Goal: Task Accomplishment & Management: Manage account settings

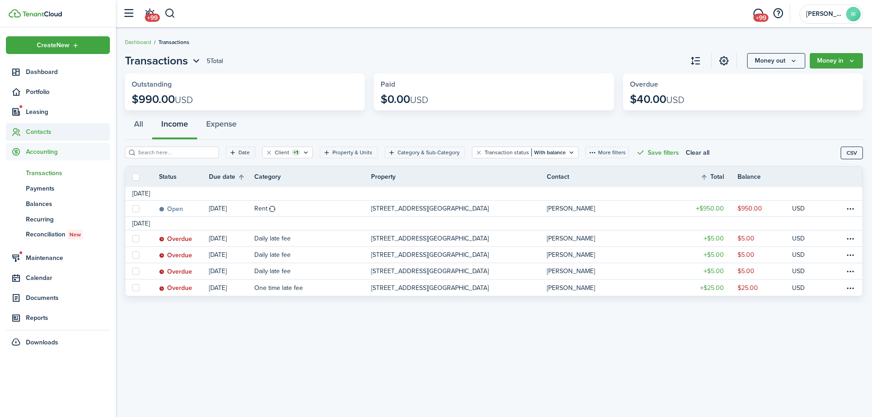
click at [45, 128] on span "Contacts" at bounding box center [68, 132] width 84 height 10
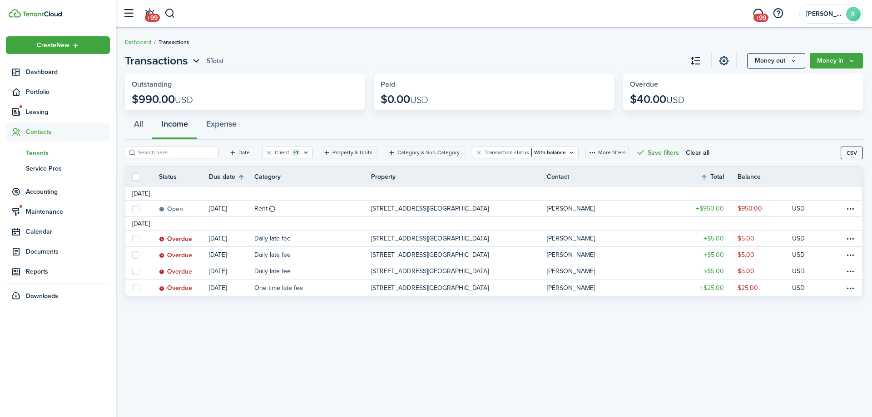
click at [41, 148] on link "tn Tenants" at bounding box center [58, 152] width 104 height 15
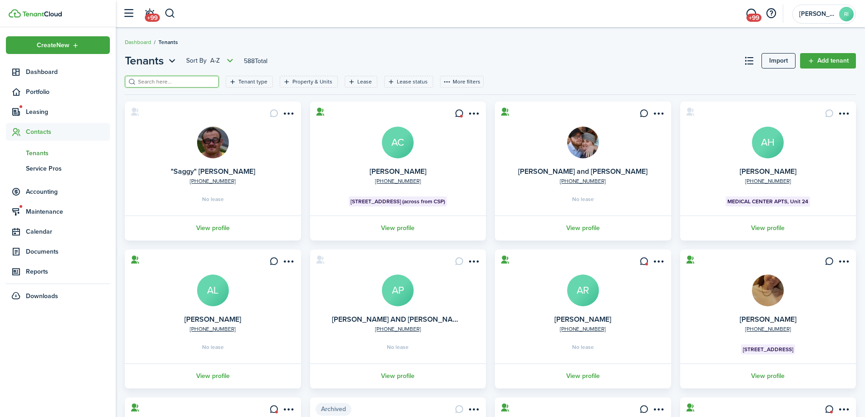
click at [186, 84] on input "search" at bounding box center [176, 82] width 80 height 9
type input "lexi"
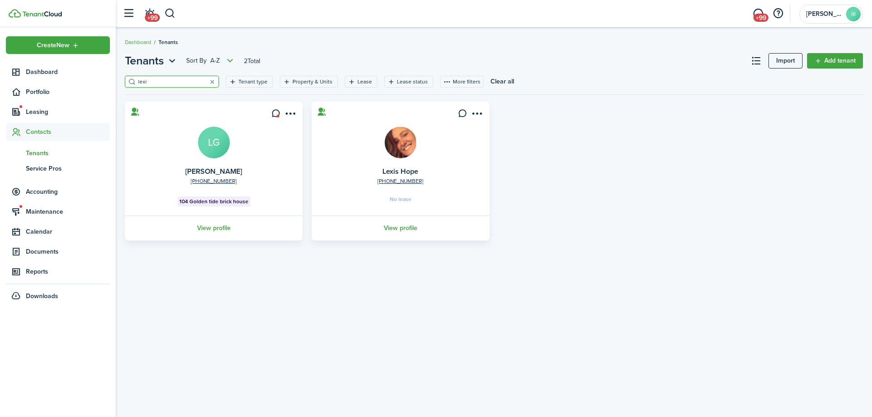
click at [222, 224] on link "View profile" at bounding box center [213, 228] width 180 height 25
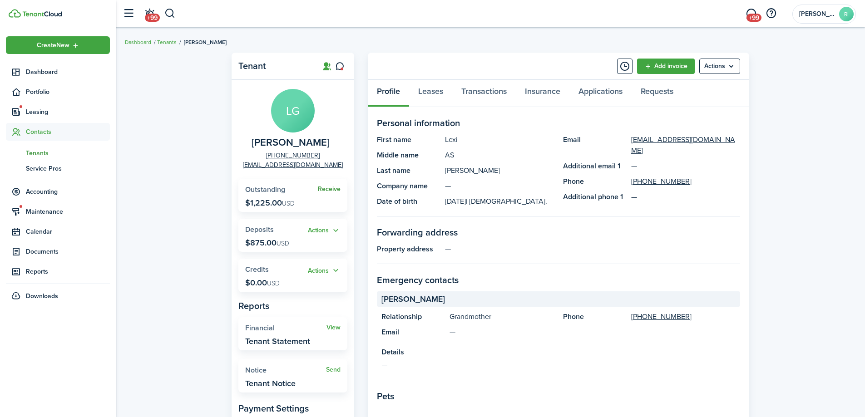
click at [331, 192] on span "Receive" at bounding box center [329, 189] width 23 height 10
click at [330, 191] on link "Receive" at bounding box center [329, 189] width 23 height 7
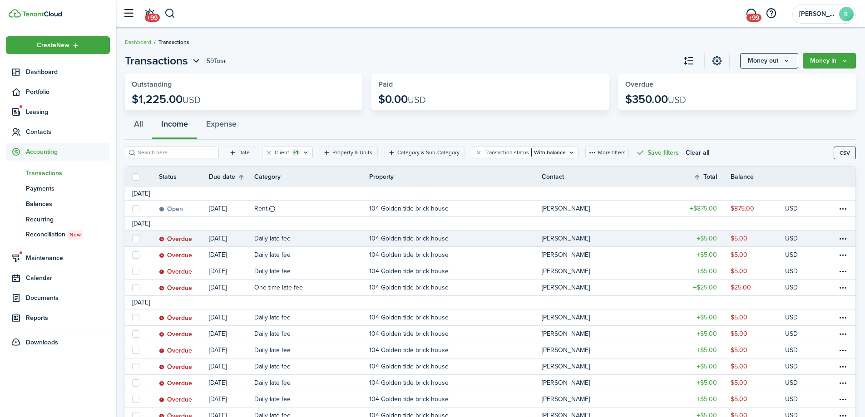
click at [135, 238] on label at bounding box center [135, 238] width 7 height 7
click at [132, 238] on input "checkbox" at bounding box center [132, 238] width 0 height 0
checkbox input "true"
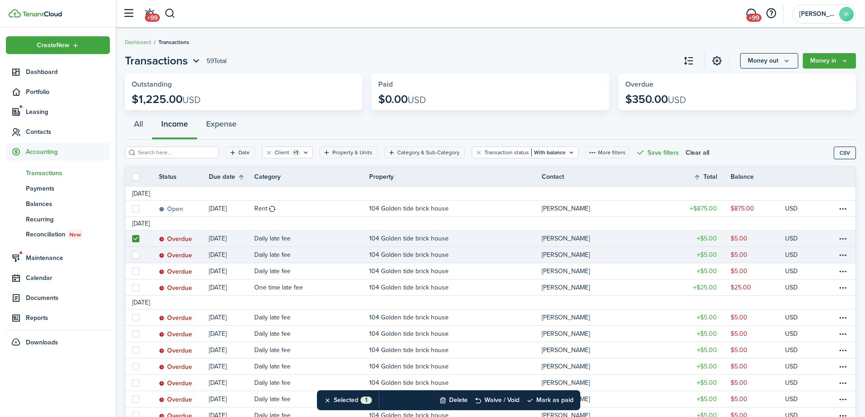
click at [136, 253] on label at bounding box center [135, 254] width 7 height 7
click at [132, 255] on input "checkbox" at bounding box center [132, 255] width 0 height 0
checkbox input "true"
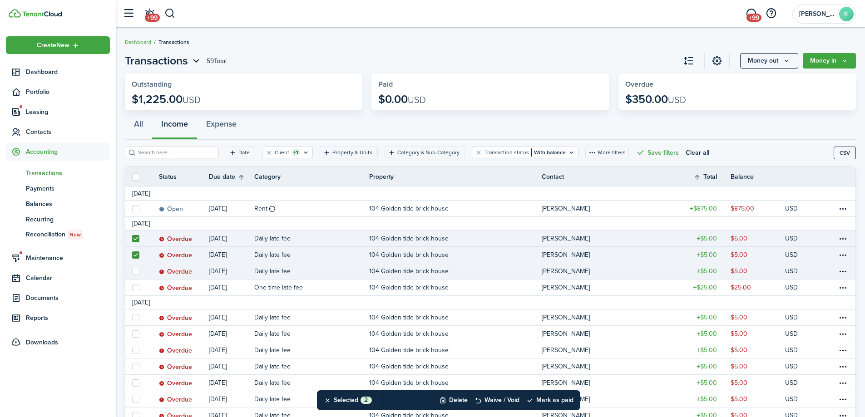
click at [134, 271] on label at bounding box center [135, 271] width 7 height 7
click at [132, 271] on input "checkbox" at bounding box center [132, 271] width 0 height 0
checkbox input "true"
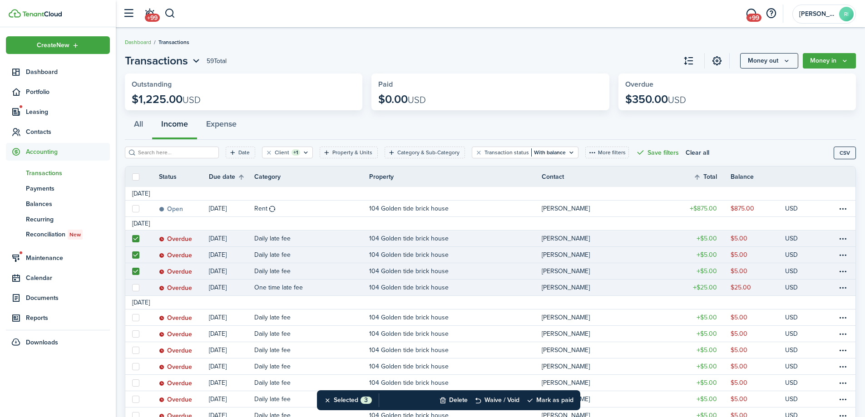
click at [135, 286] on label at bounding box center [135, 287] width 7 height 7
click at [132, 287] on input "checkbox" at bounding box center [132, 287] width 0 height 0
checkbox input "true"
click at [517, 399] on button "Waive / Void" at bounding box center [496, 400] width 45 height 20
click at [549, 400] on button "Confirm" at bounding box center [549, 400] width 36 height 13
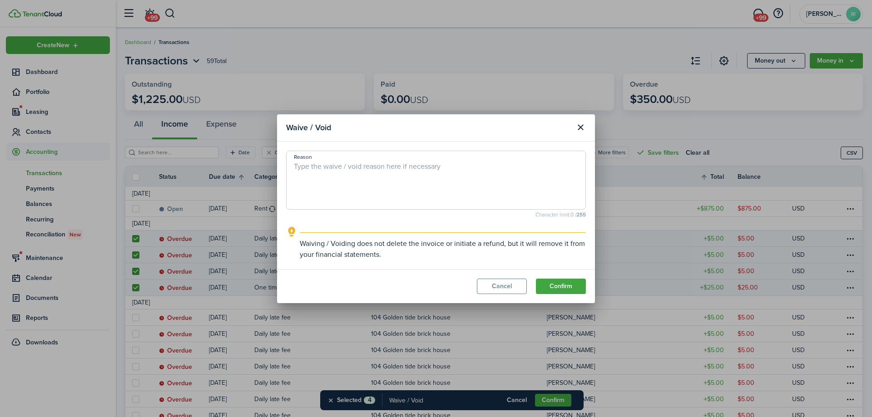
click at [411, 172] on textarea "Reason" at bounding box center [435, 183] width 299 height 44
type textarea "I waived this one time.."
click at [566, 282] on button "Confirm" at bounding box center [561, 286] width 50 height 15
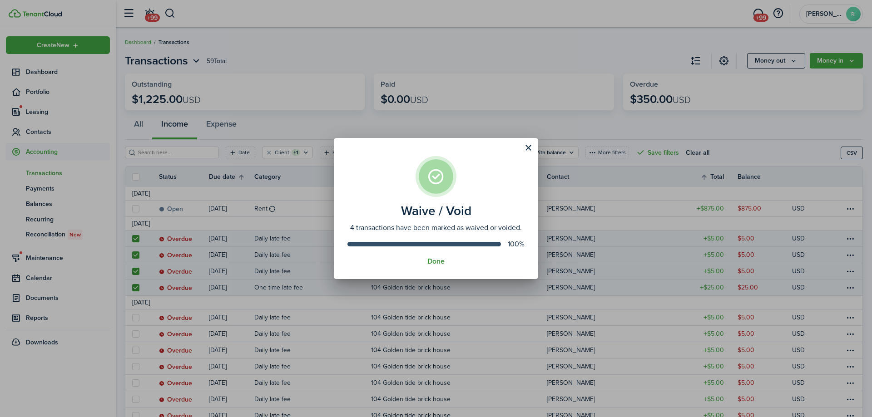
click at [441, 261] on button "Done" at bounding box center [435, 261] width 17 height 8
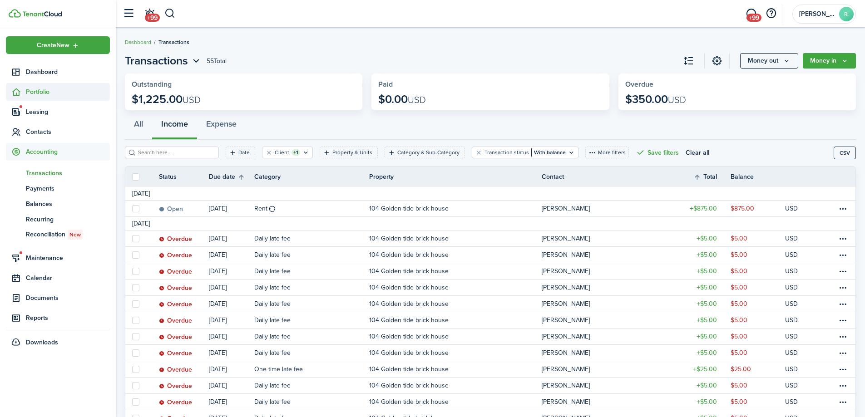
click at [36, 85] on span "Portfolio" at bounding box center [58, 92] width 104 height 18
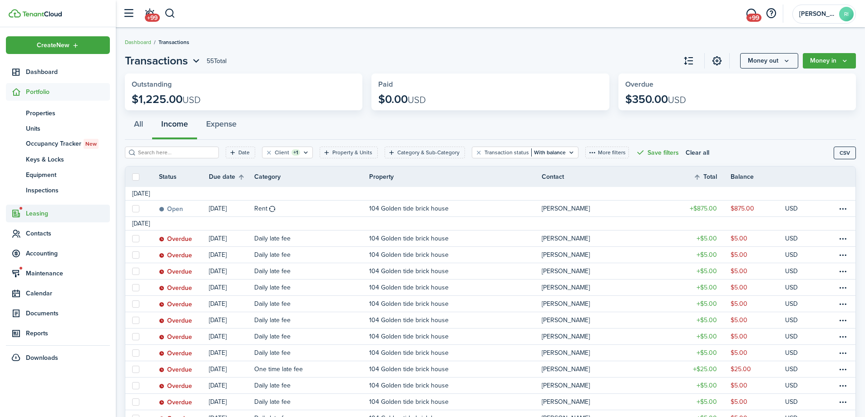
click at [47, 211] on span "Leasing" at bounding box center [68, 214] width 84 height 10
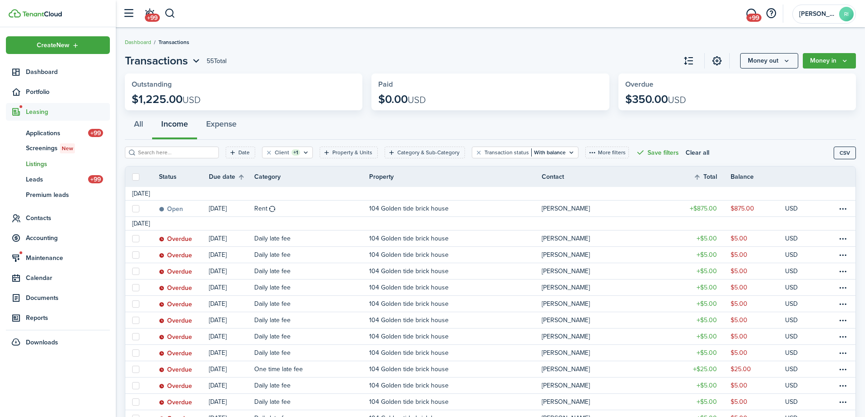
click at [40, 162] on span "Listings" at bounding box center [68, 164] width 84 height 10
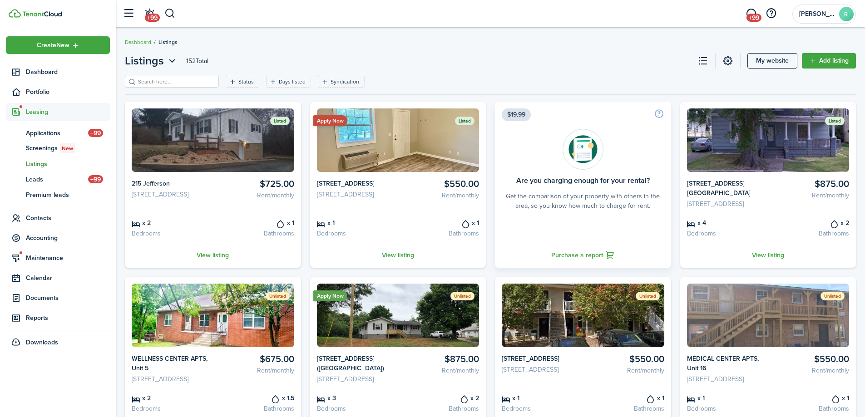
click at [426, 227] on card-listing "Apply Now Listed $550.00 Rent/monthly [STREET_ADDRESS] x 1 Bedrooms x 1 Bathroo…" at bounding box center [398, 185] width 176 height 166
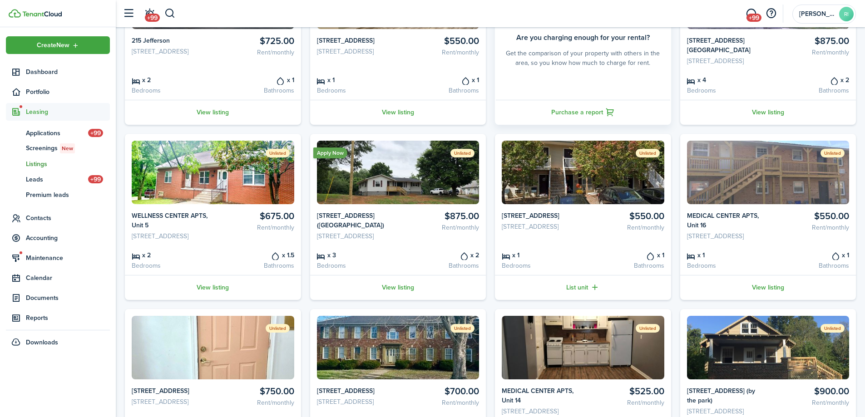
scroll to position [151, 0]
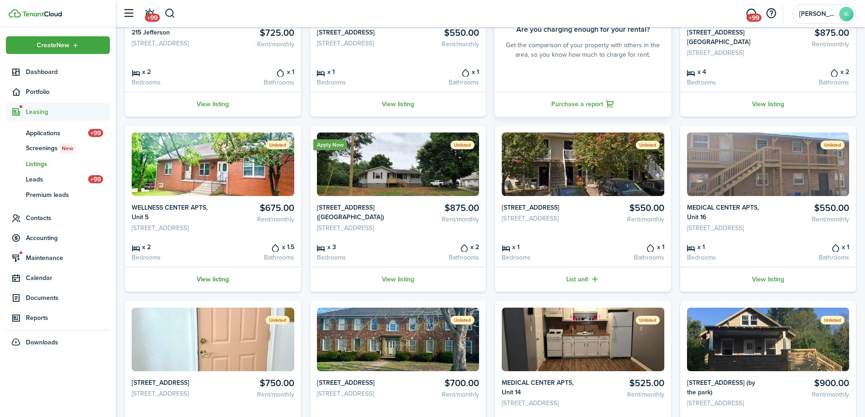
click at [219, 292] on link "View listing" at bounding box center [213, 279] width 176 height 25
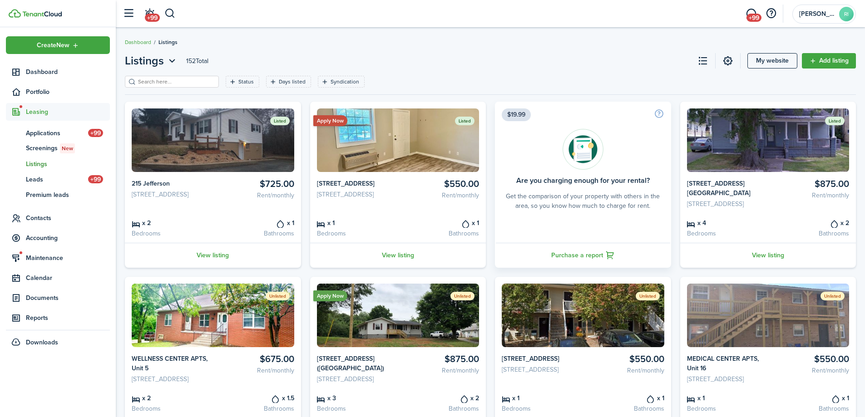
click at [630, 74] on header-page "Listings 152 Total My website Add listing" at bounding box center [490, 64] width 731 height 23
click at [491, 54] on header-page "Listings 152 Total My website Add listing" at bounding box center [490, 64] width 731 height 23
click at [538, 36] on breadcrumb "Dashboard Listings" at bounding box center [490, 37] width 731 height 21
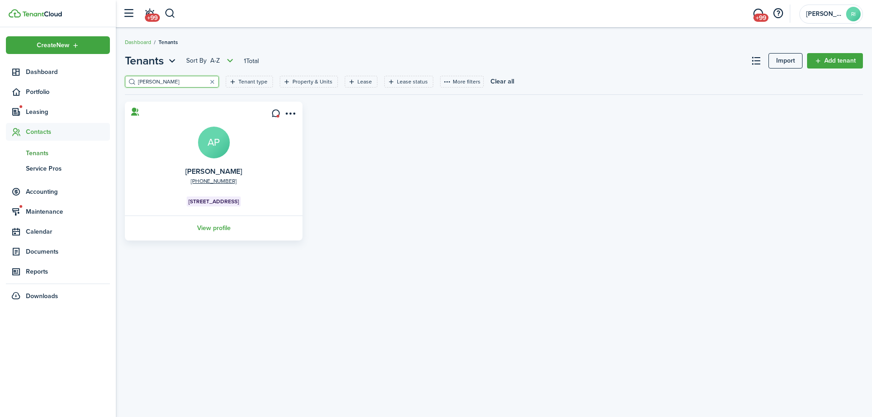
click at [38, 150] on span "Tenants" at bounding box center [68, 153] width 84 height 10
click at [206, 80] on button "button" at bounding box center [212, 81] width 13 height 13
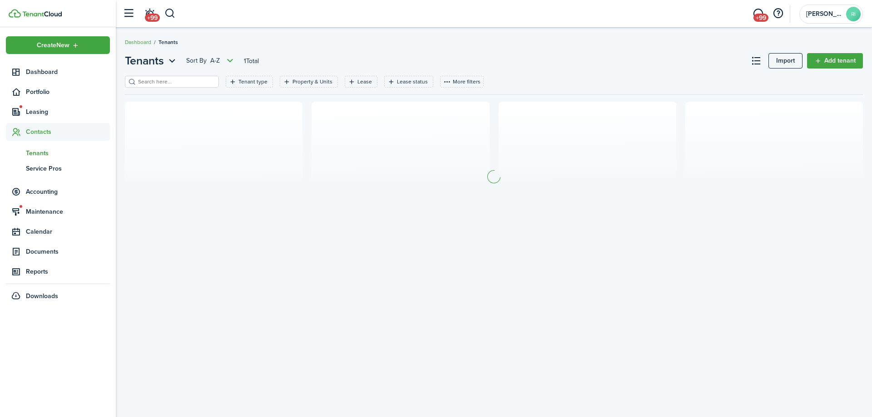
click at [193, 83] on input "search" at bounding box center [176, 82] width 80 height 9
type input "huff"
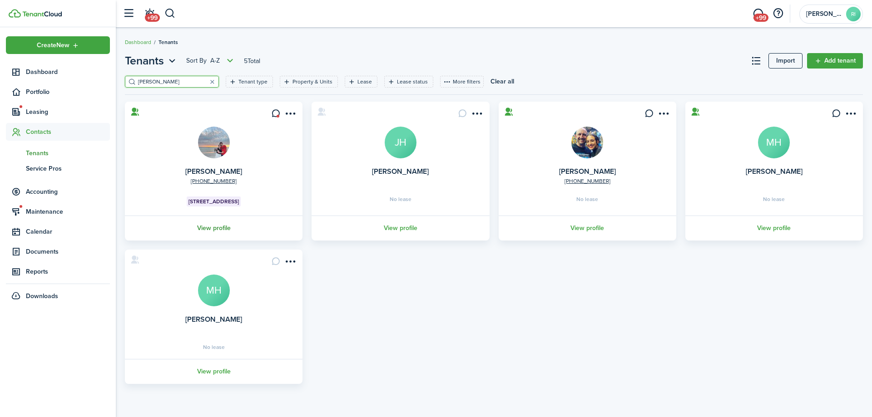
click at [226, 227] on link "View profile" at bounding box center [213, 228] width 180 height 25
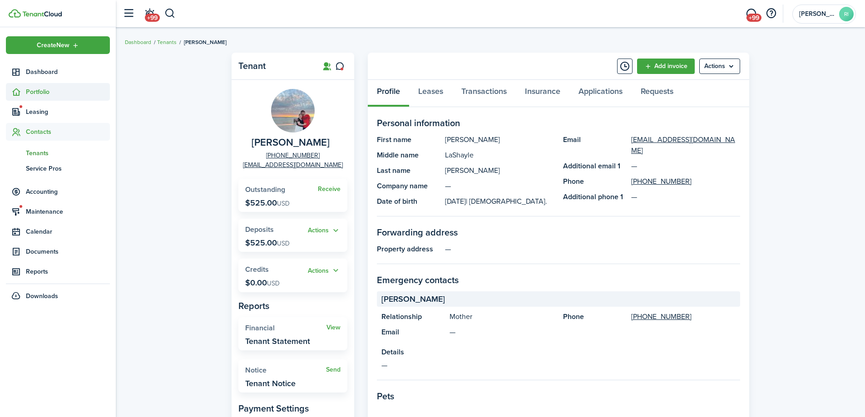
click at [39, 89] on span "Portfolio" at bounding box center [68, 92] width 84 height 10
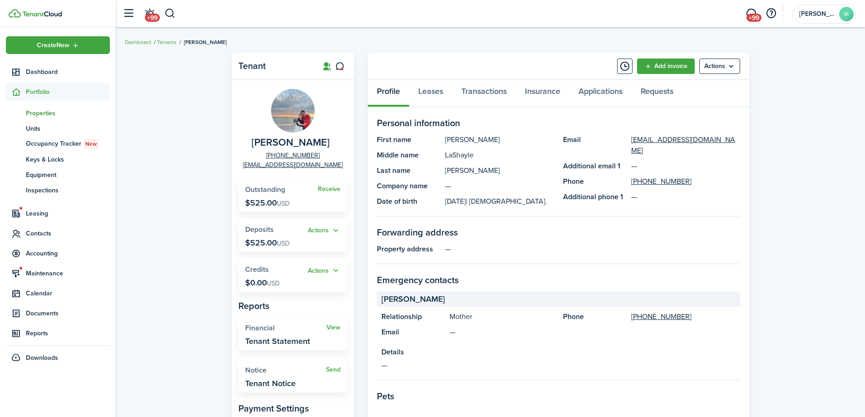
click at [41, 108] on link "pt Properties" at bounding box center [58, 112] width 104 height 15
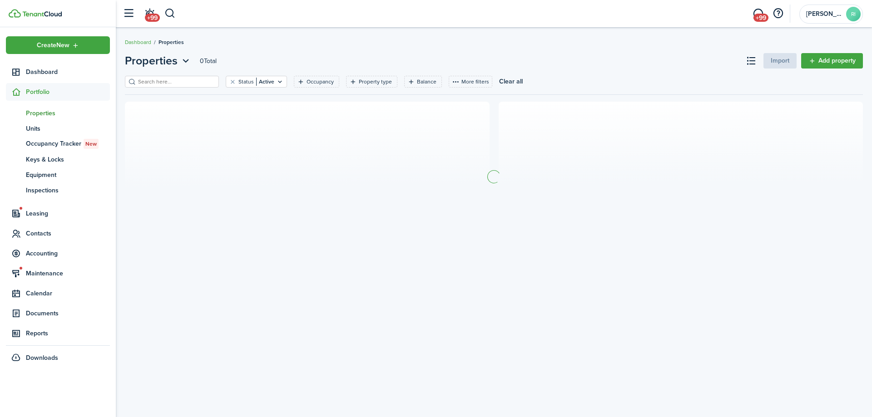
click at [158, 88] on div "Status Active Occupancy Property type Balance More filters Save filters Clear a…" at bounding box center [494, 85] width 738 height 19
click at [159, 81] on input "search" at bounding box center [176, 82] width 80 height 9
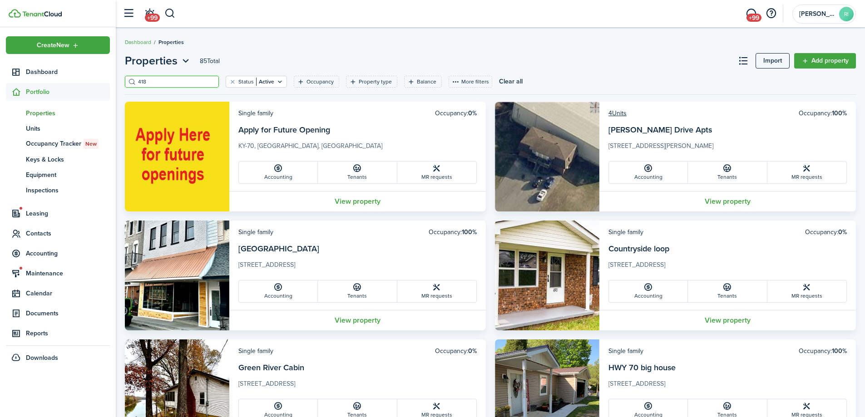
type input "418"
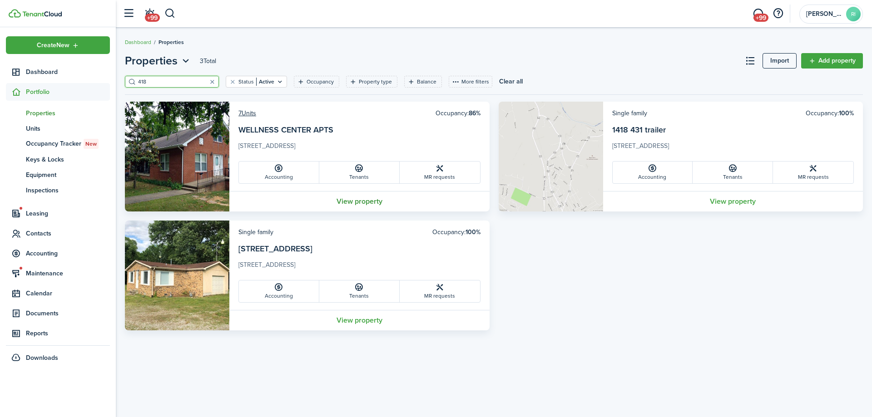
click at [362, 202] on link "View property" at bounding box center [359, 201] width 260 height 20
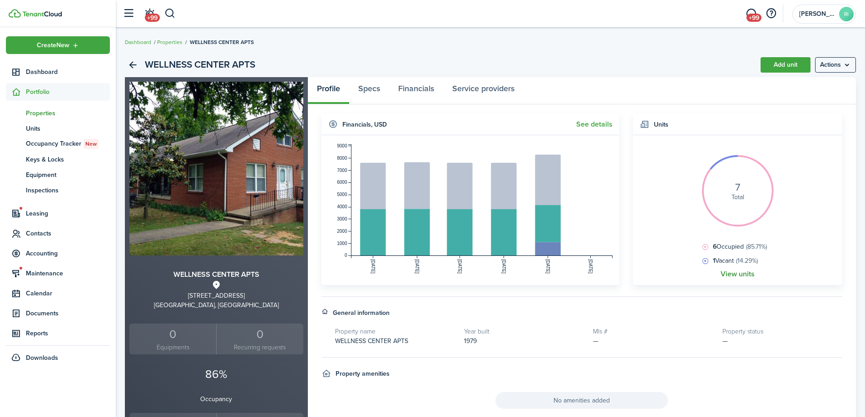
click at [751, 271] on link "View units" at bounding box center [737, 274] width 34 height 8
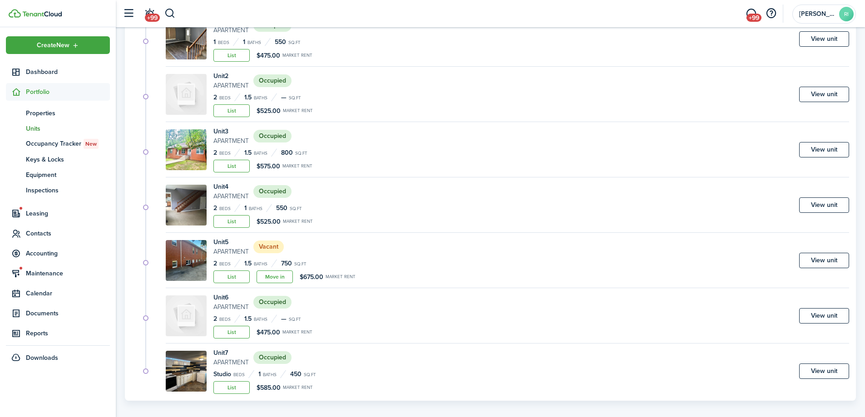
scroll to position [151, 0]
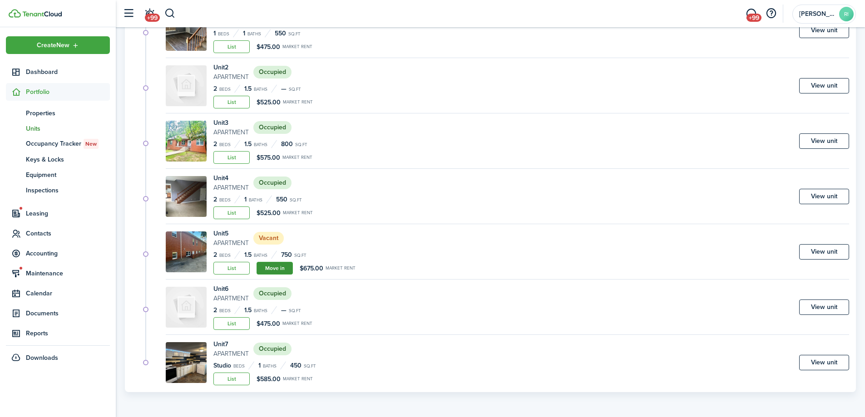
click at [286, 270] on link "Move in" at bounding box center [274, 268] width 36 height 13
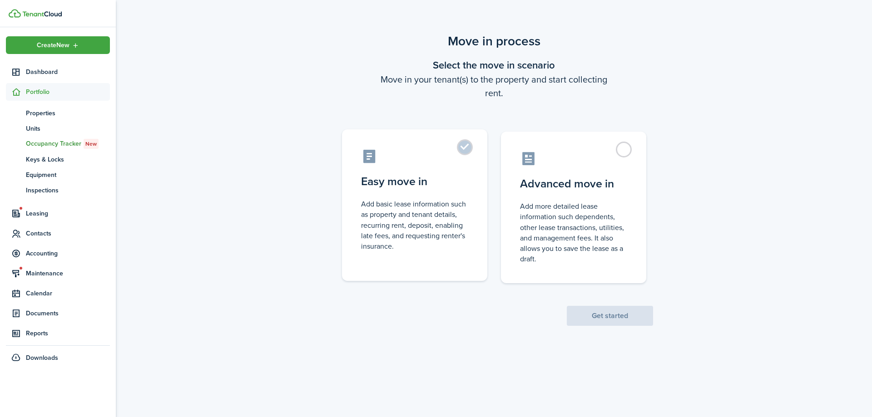
click at [417, 151] on control-radio-card-icon at bounding box center [414, 156] width 107 height 16
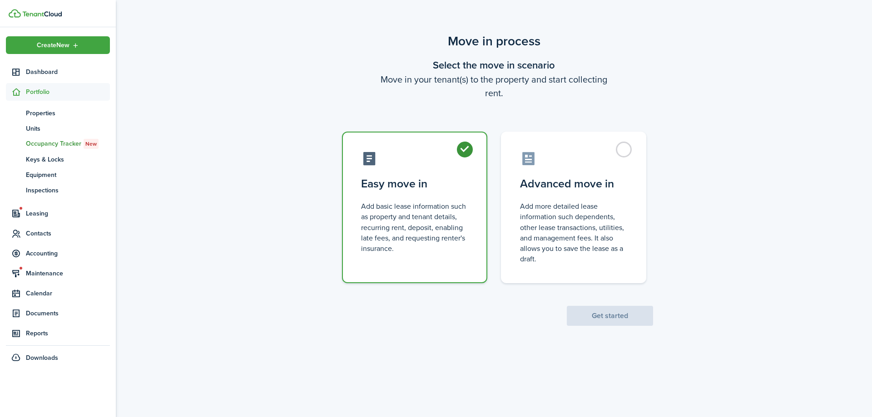
radio input "true"
click at [596, 321] on button "Get started" at bounding box center [610, 316] width 86 height 20
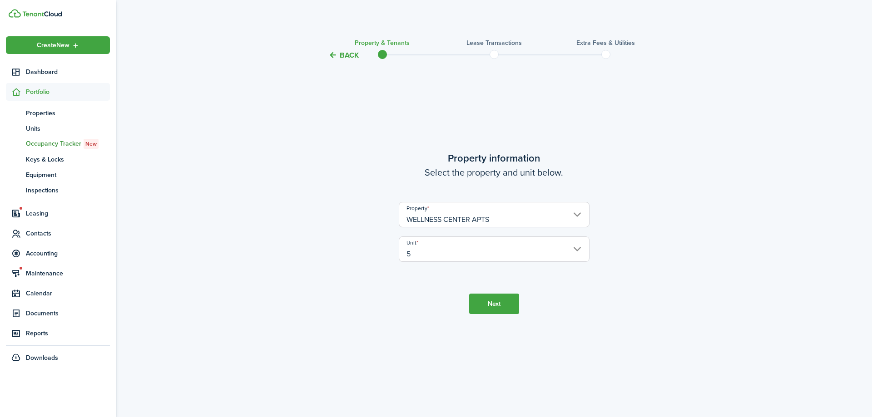
click at [498, 299] on button "Next" at bounding box center [494, 304] width 50 height 20
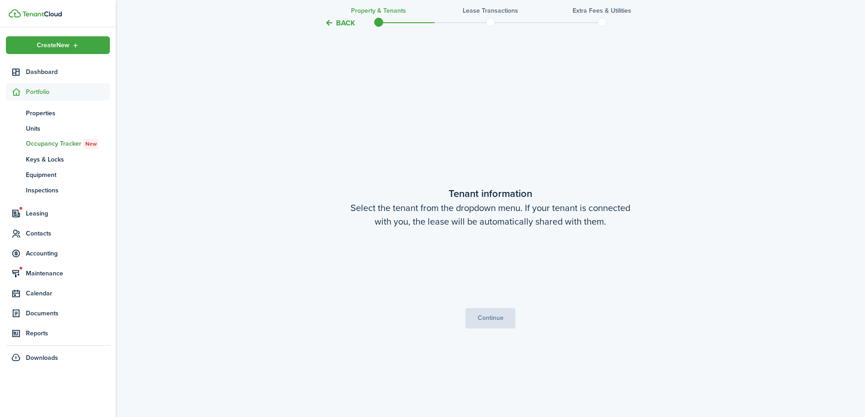
scroll to position [356, 0]
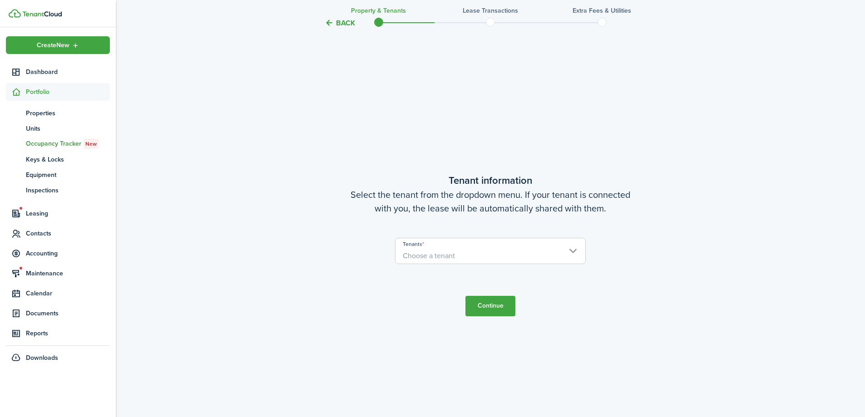
click at [495, 254] on span "Choose a tenant" at bounding box center [490, 255] width 190 height 15
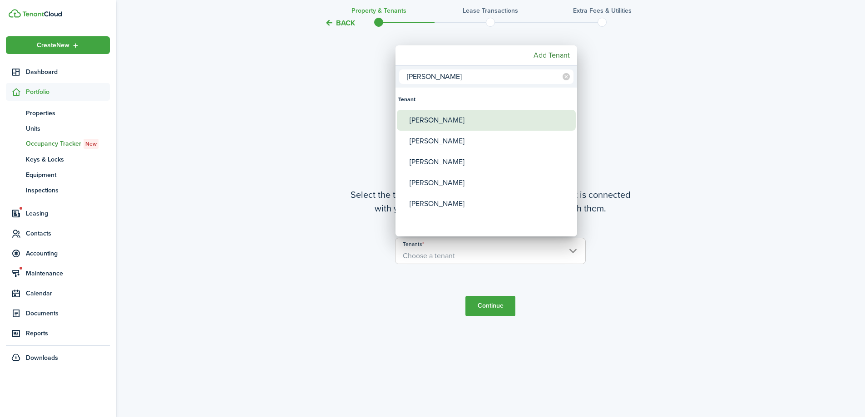
type input "huff"
click at [478, 123] on div "Courtney Huff" at bounding box center [489, 120] width 161 height 21
type input "Courtney Huff"
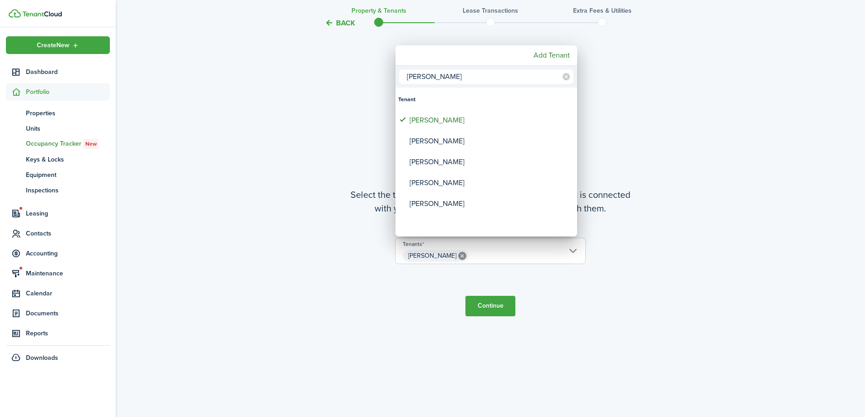
click at [504, 300] on div at bounding box center [432, 208] width 1010 height 562
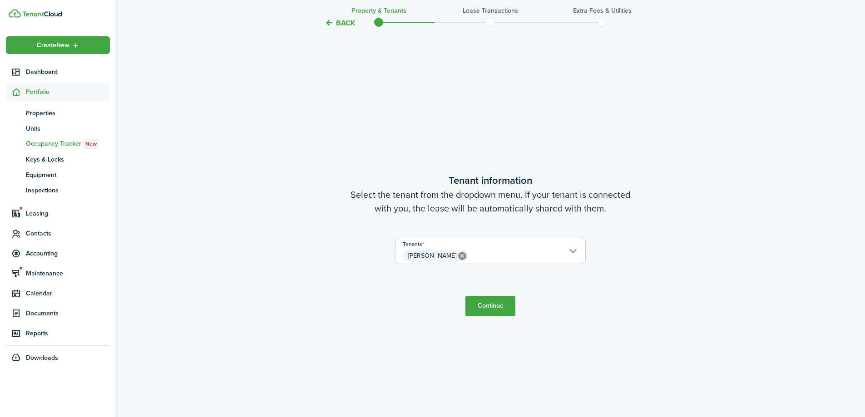
click at [504, 301] on button "Continue" at bounding box center [490, 306] width 50 height 20
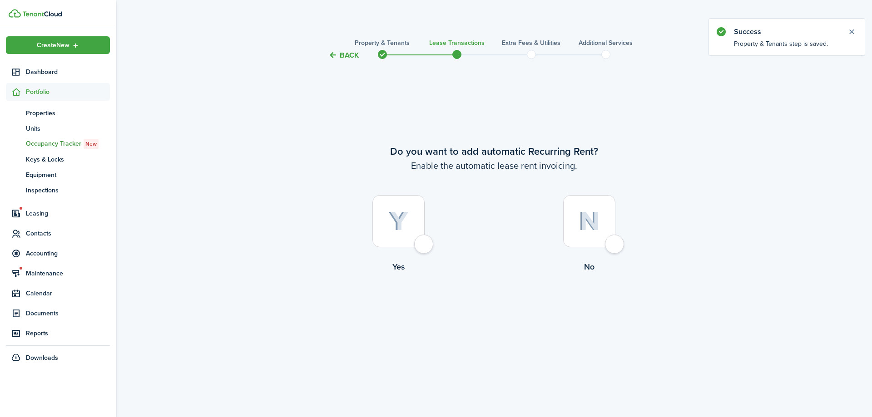
click at [424, 247] on div at bounding box center [398, 221] width 52 height 52
radio input "true"
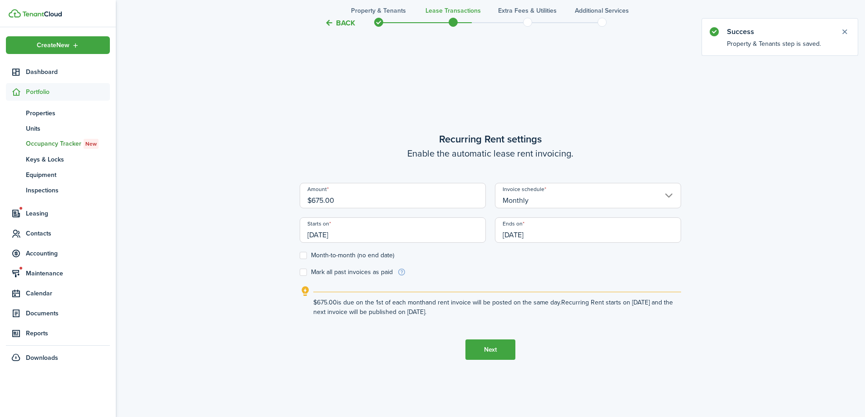
scroll to position [356, 0]
click at [552, 239] on input "10/01/2026" at bounding box center [588, 228] width 186 height 25
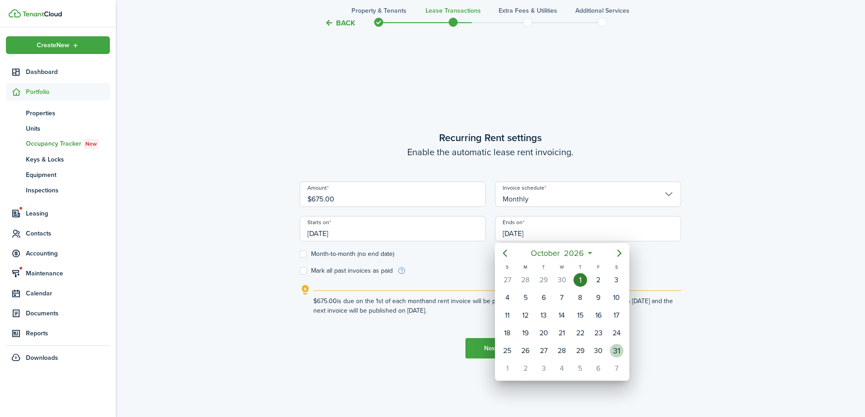
click at [614, 350] on div "31" at bounding box center [617, 351] width 14 height 14
type input "10/31/2026"
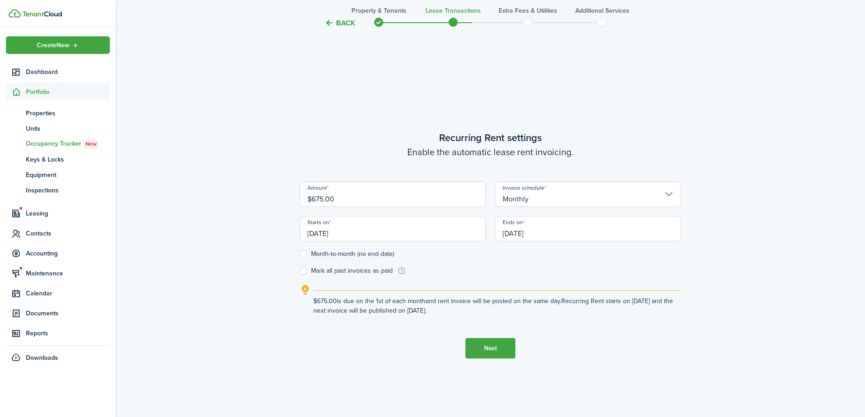
click at [493, 352] on button "Next" at bounding box center [490, 348] width 50 height 20
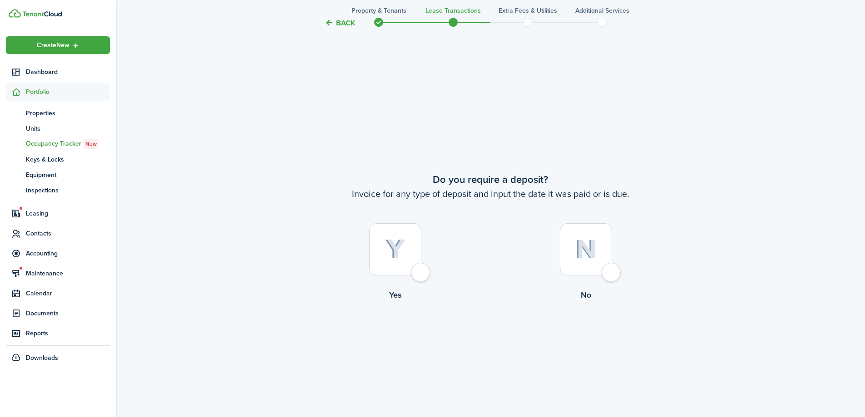
scroll to position [774, 0]
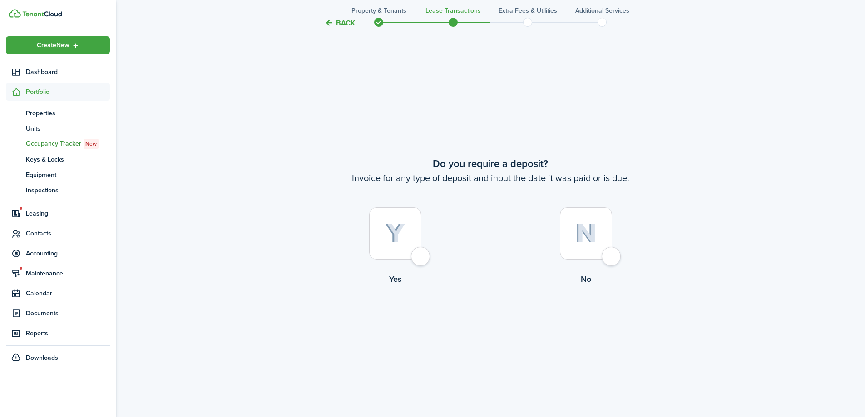
click at [421, 260] on div at bounding box center [395, 233] width 52 height 52
radio input "true"
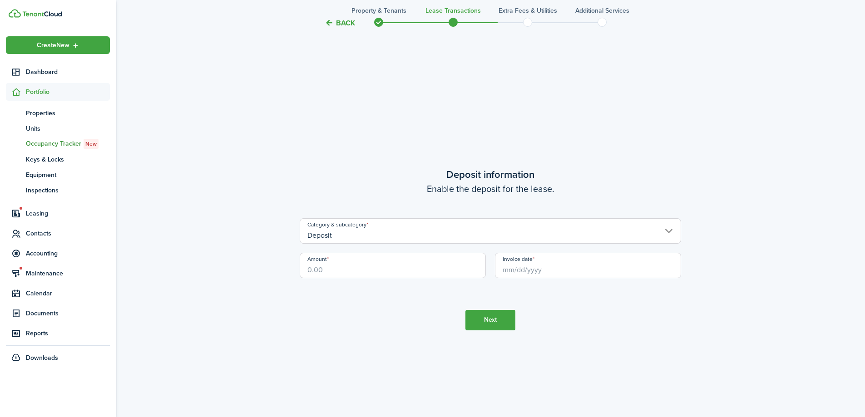
scroll to position [1191, 0]
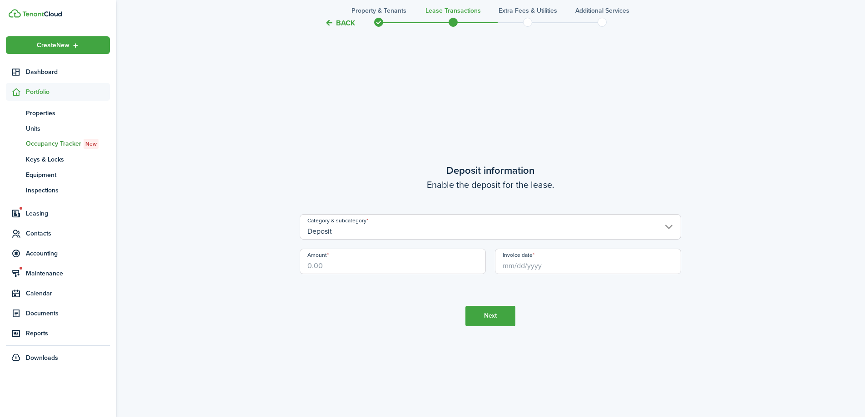
click at [388, 270] on input "Amount" at bounding box center [393, 261] width 186 height 25
click at [534, 261] on input "Invoice date" at bounding box center [588, 261] width 186 height 25
type input "$675.00"
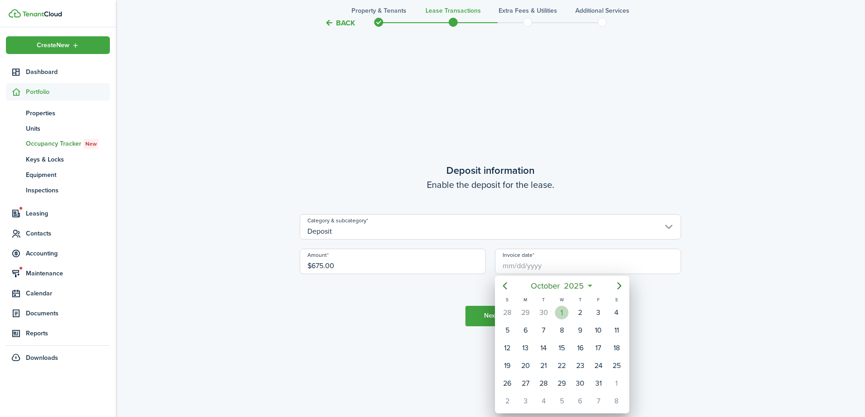
click at [562, 317] on div "1" at bounding box center [562, 313] width 14 height 14
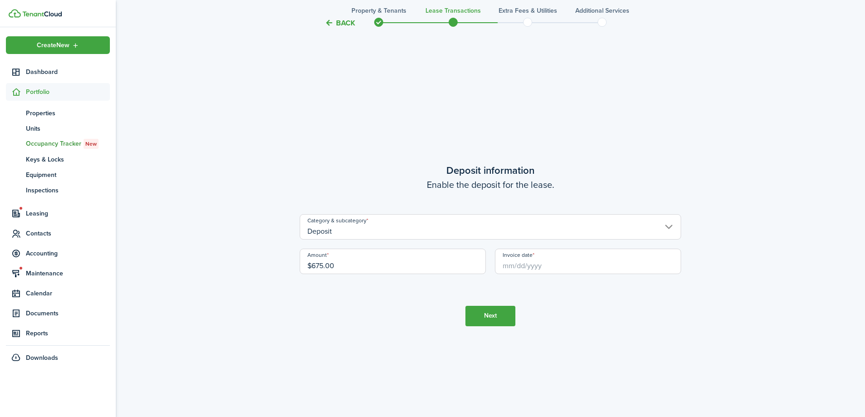
type input "10/01/2025"
click at [508, 314] on button "Next" at bounding box center [490, 316] width 50 height 20
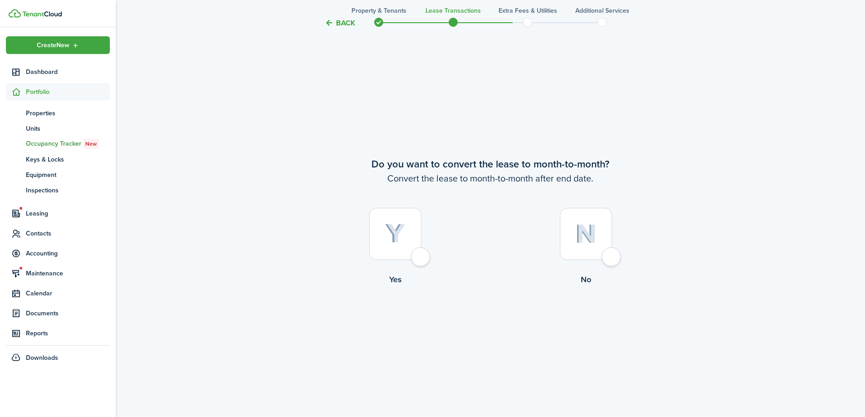
scroll to position [1608, 0]
click at [414, 251] on div at bounding box center [395, 233] width 52 height 52
radio input "true"
click at [497, 324] on button "Continue" at bounding box center [490, 322] width 50 height 20
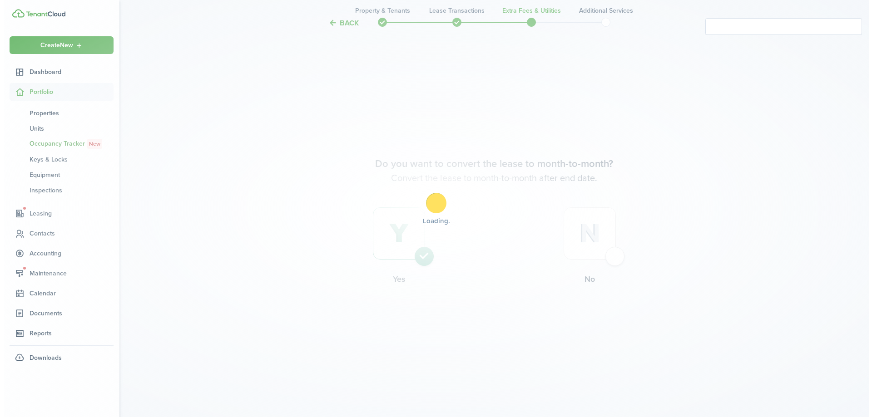
scroll to position [0, 0]
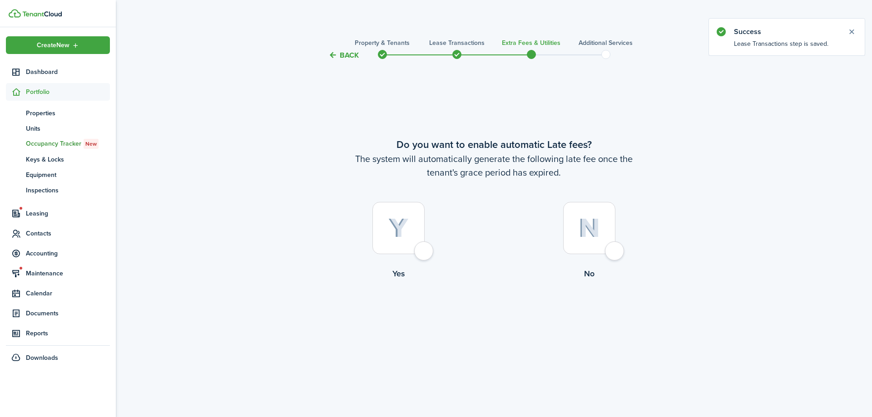
click at [414, 256] on label "Yes" at bounding box center [398, 243] width 191 height 82
radio input "true"
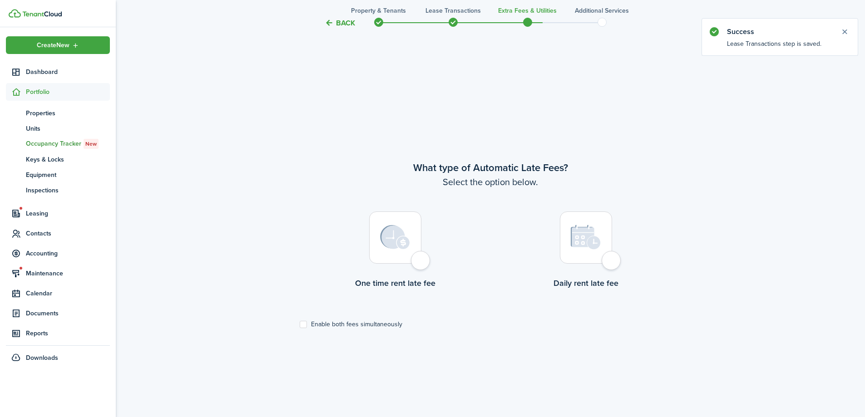
scroll to position [356, 0]
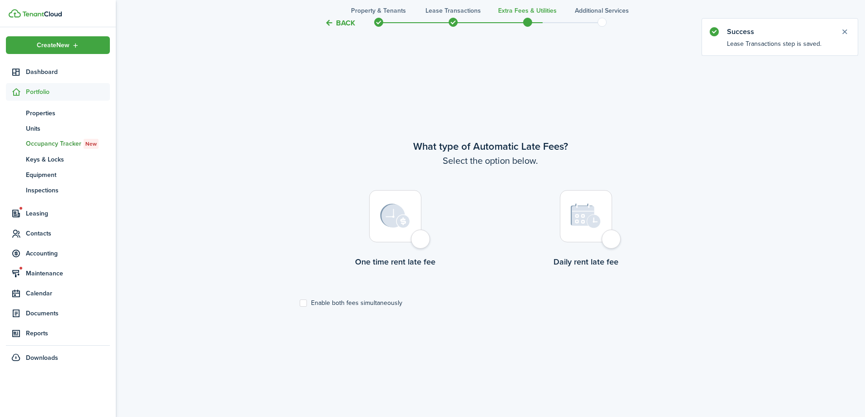
click at [374, 301] on label "Enable both fees simultaneously" at bounding box center [351, 303] width 103 height 7
click at [300, 303] on input "Enable both fees simultaneously" at bounding box center [299, 303] width 0 height 0
checkbox input "true"
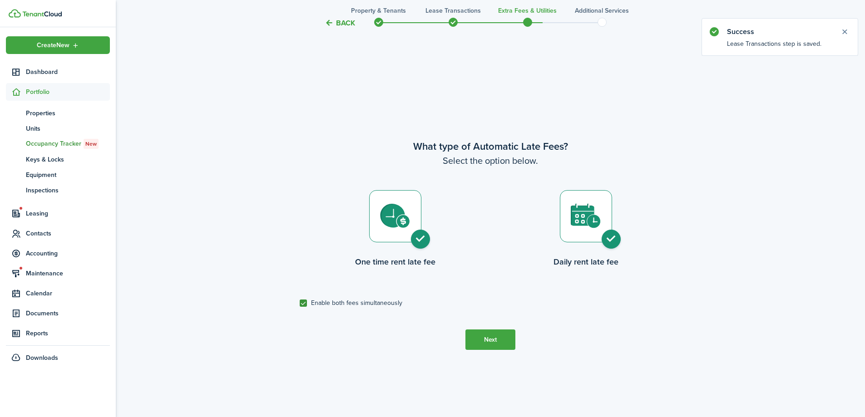
click at [495, 328] on tc-wizard-step "What type of Automatic Late Fees? Select the option below. One time rent late f…" at bounding box center [490, 244] width 381 height 417
click at [502, 336] on button "Next" at bounding box center [490, 340] width 50 height 20
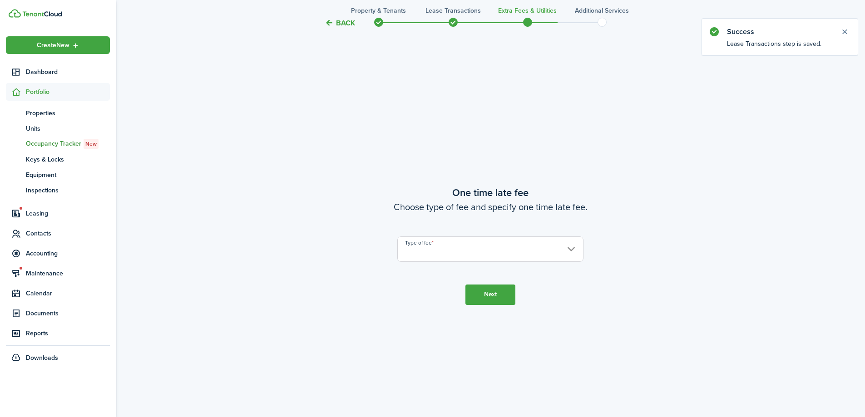
scroll to position [774, 0]
click at [500, 246] on input "Type of fee" at bounding box center [490, 248] width 186 height 25
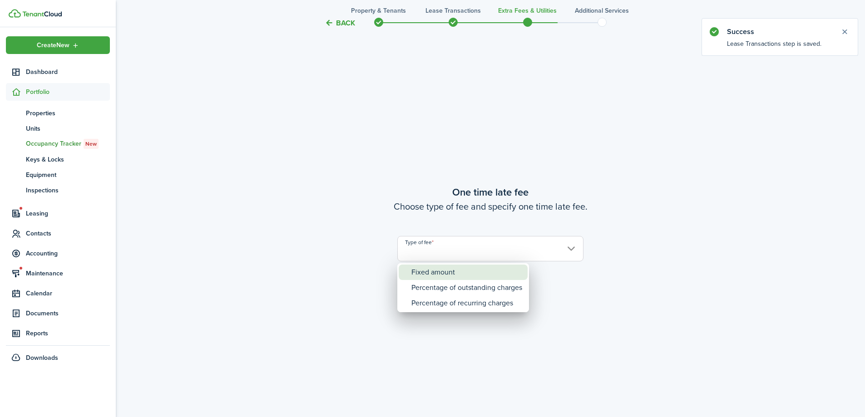
click at [491, 270] on div "Fixed amount" at bounding box center [466, 272] width 111 height 15
type input "Fixed amount"
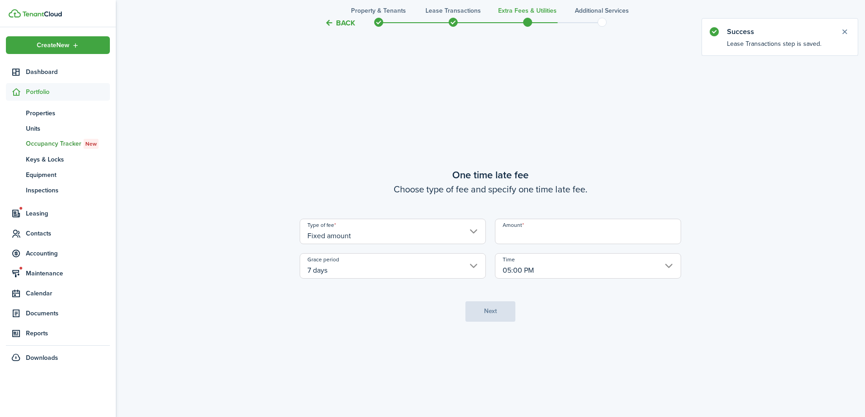
click at [567, 235] on input "Amount" at bounding box center [588, 231] width 186 height 25
type input "$25.00"
click at [509, 307] on button "Next" at bounding box center [490, 311] width 50 height 20
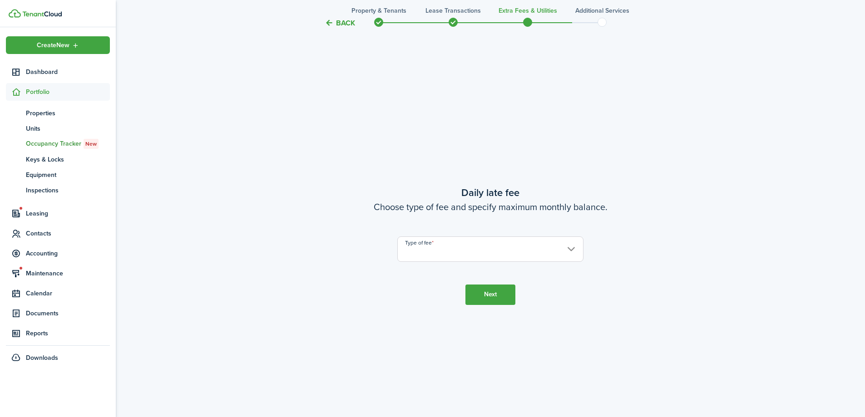
scroll to position [1191, 0]
click at [478, 237] on input "Type of fee" at bounding box center [490, 248] width 186 height 25
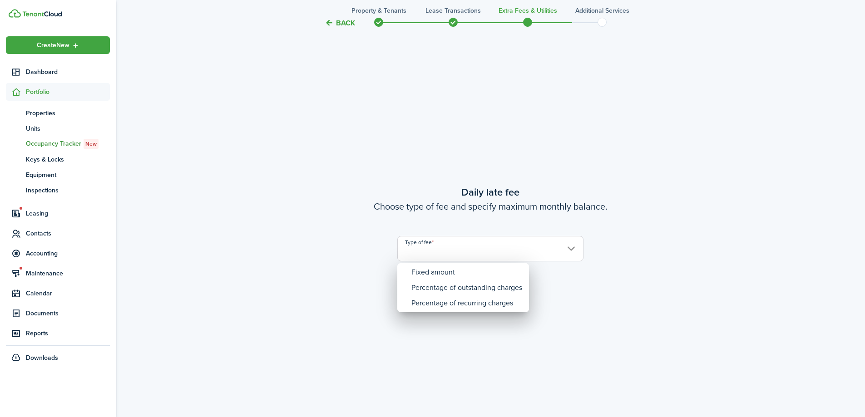
click at [477, 246] on div at bounding box center [432, 208] width 1010 height 562
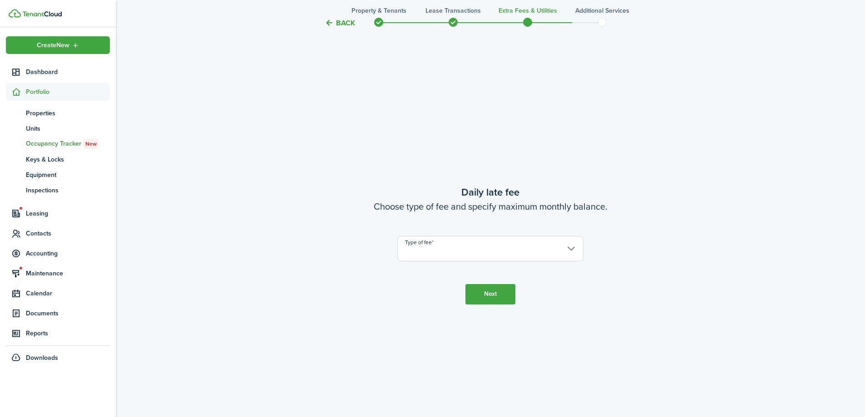
click at [475, 249] on input "Type of fee" at bounding box center [490, 248] width 186 height 25
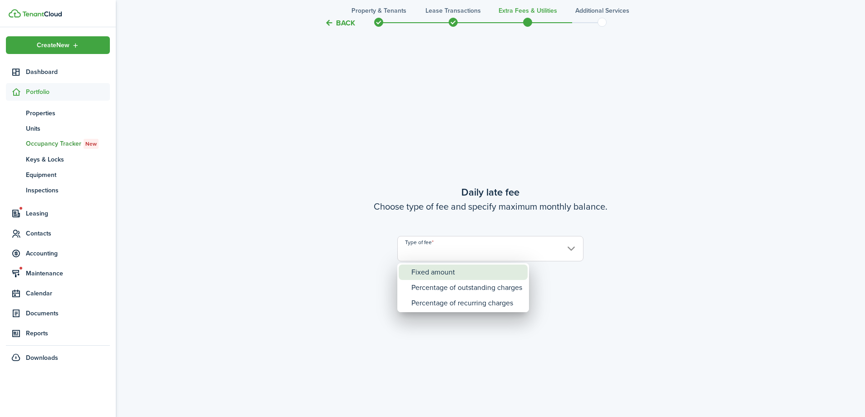
click at [468, 265] on div "Fixed amount" at bounding box center [466, 272] width 111 height 15
type input "Fixed amount"
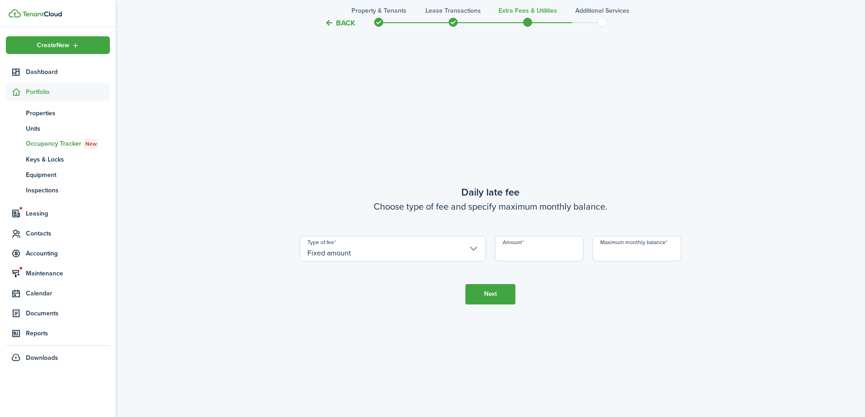
click at [558, 252] on input "Amount" at bounding box center [539, 248] width 89 height 25
type input "$5.00"
click at [621, 257] on input "Maximum monthly balance" at bounding box center [636, 248] width 89 height 25
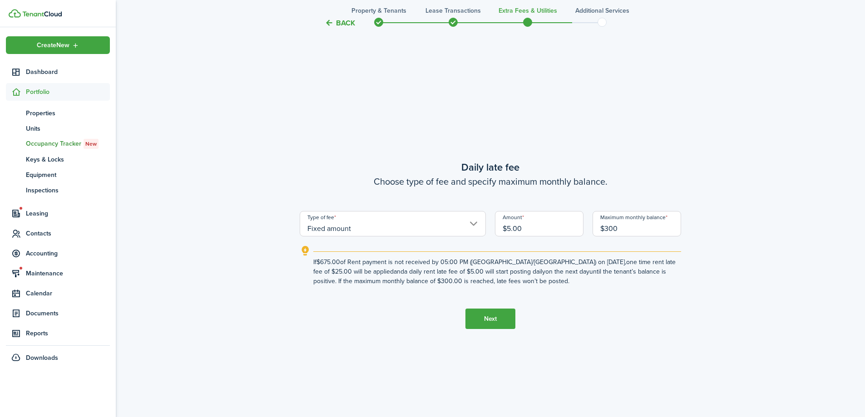
type input "$300.00"
click at [495, 320] on button "Next" at bounding box center [490, 319] width 50 height 20
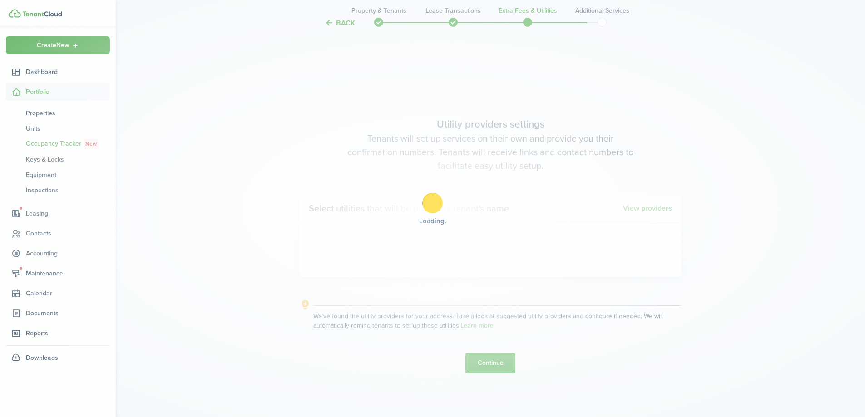
scroll to position [1608, 0]
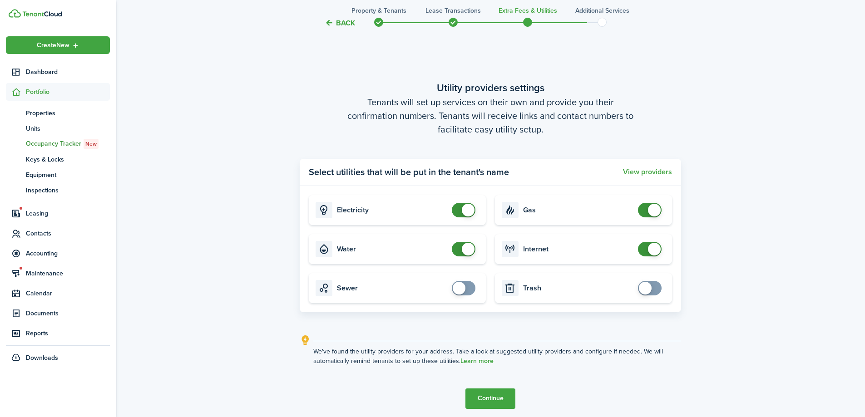
checkbox input "false"
click at [459, 250] on span at bounding box center [463, 249] width 9 height 15
click at [483, 392] on button "Continue" at bounding box center [490, 399] width 50 height 20
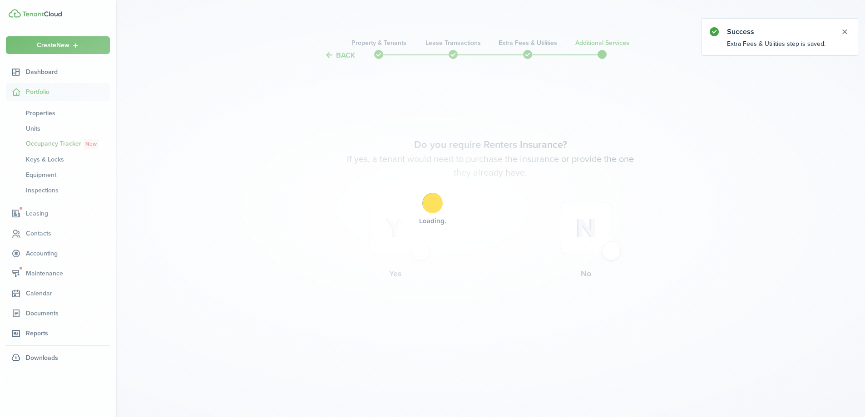
scroll to position [0, 0]
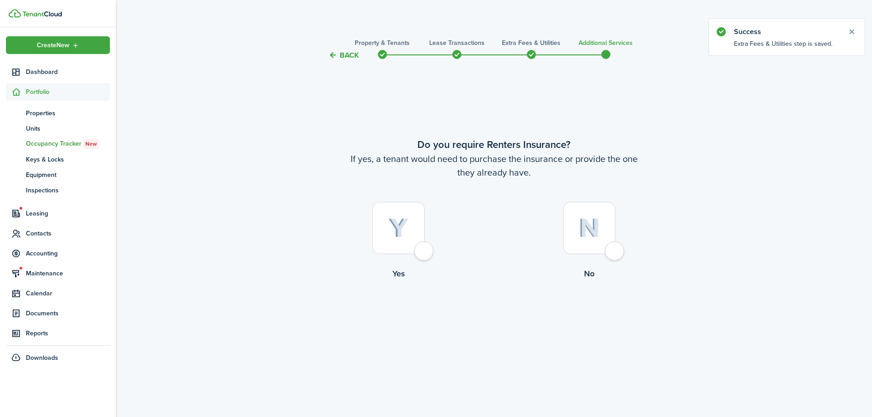
click at [615, 254] on div at bounding box center [589, 228] width 52 height 52
radio input "true"
click at [488, 314] on button "Complete move in" at bounding box center [493, 317] width 67 height 20
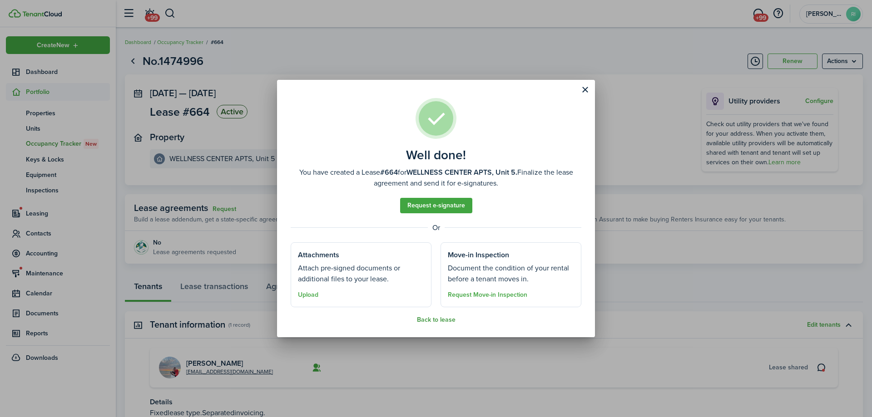
click at [443, 319] on button "Back to lease" at bounding box center [436, 319] width 39 height 7
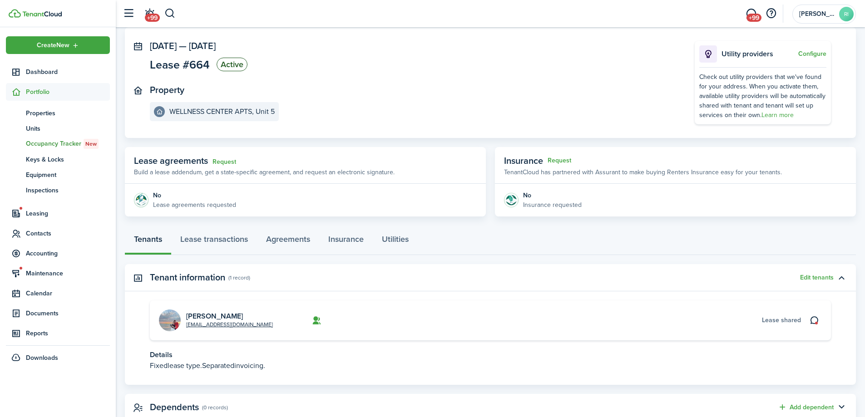
scroll to position [76, 0]
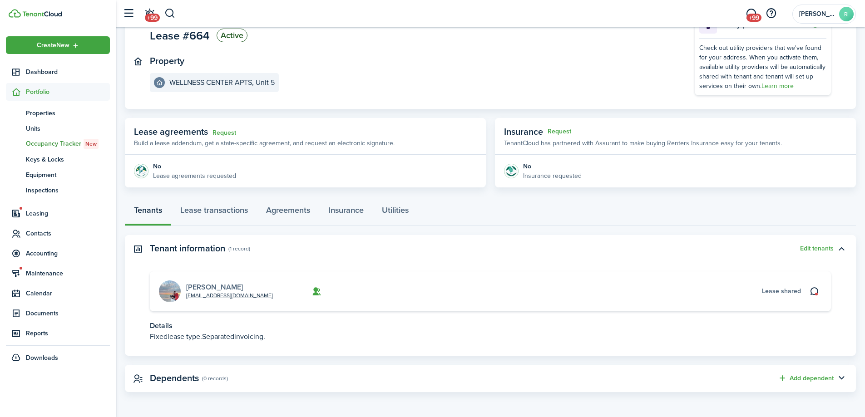
click at [220, 286] on link "Courtney Huff" at bounding box center [214, 287] width 57 height 10
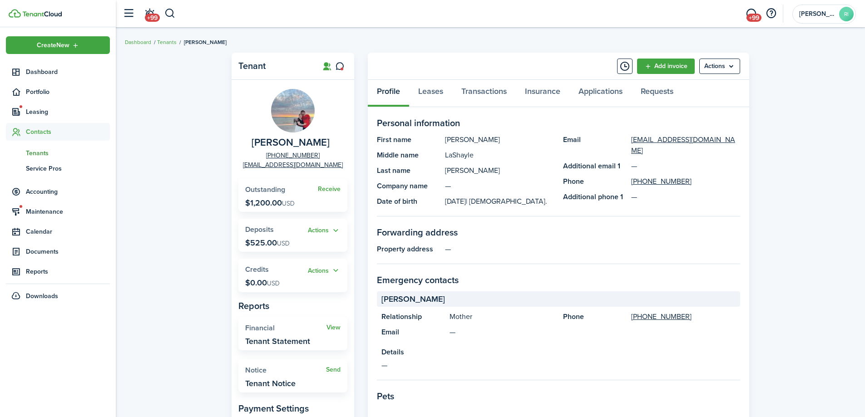
click at [760, 188] on div "Tenant Courtney Huff +1 270-757-8698 chuff5@murraystate.edu Receive Outstanding…" at bounding box center [490, 335] width 749 height 574
click at [438, 94] on link "Leases" at bounding box center [430, 93] width 43 height 27
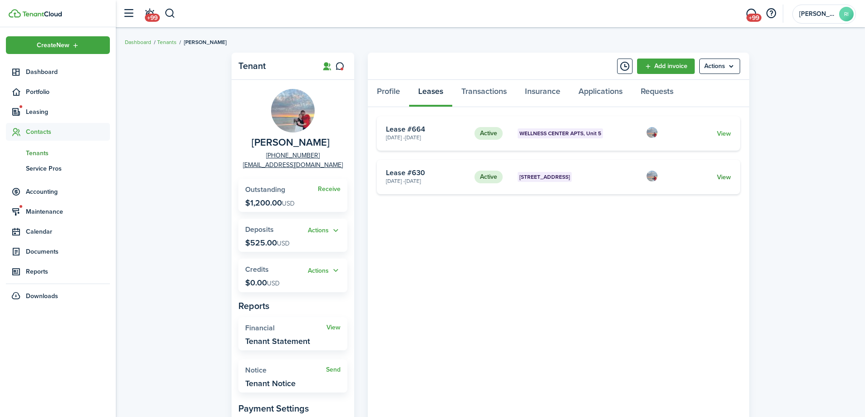
click at [726, 177] on link "View" at bounding box center [724, 177] width 14 height 10
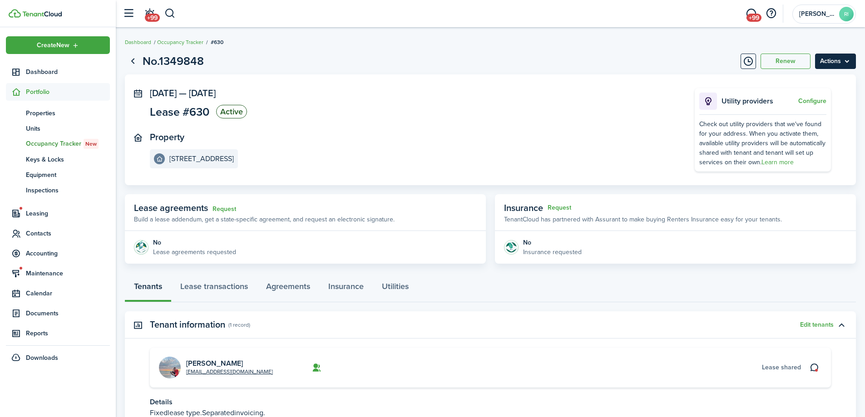
click at [850, 61] on menu-btn "Actions" at bounding box center [835, 61] width 41 height 15
click at [813, 108] on link "End Lease" at bounding box center [815, 112] width 79 height 15
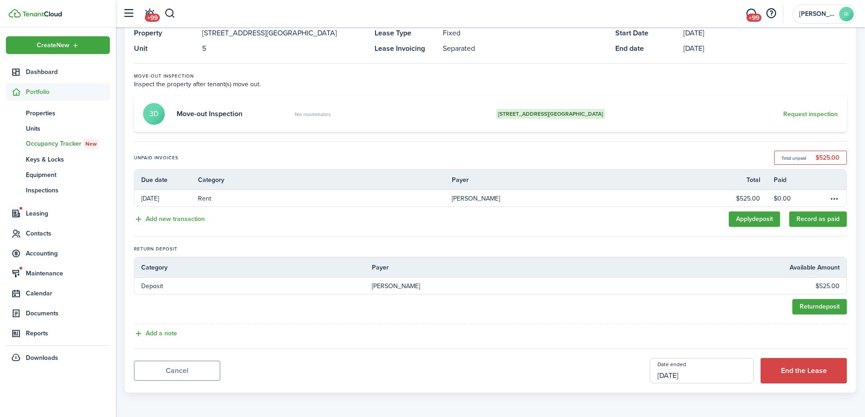
scroll to position [62, 0]
click at [705, 373] on input "10/01/2025" at bounding box center [702, 370] width 104 height 25
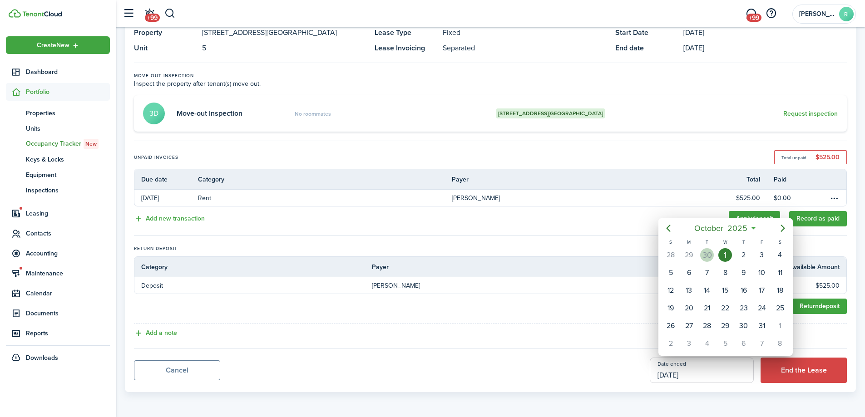
click at [711, 254] on div "30" at bounding box center [707, 255] width 14 height 14
type input "09/30/2025"
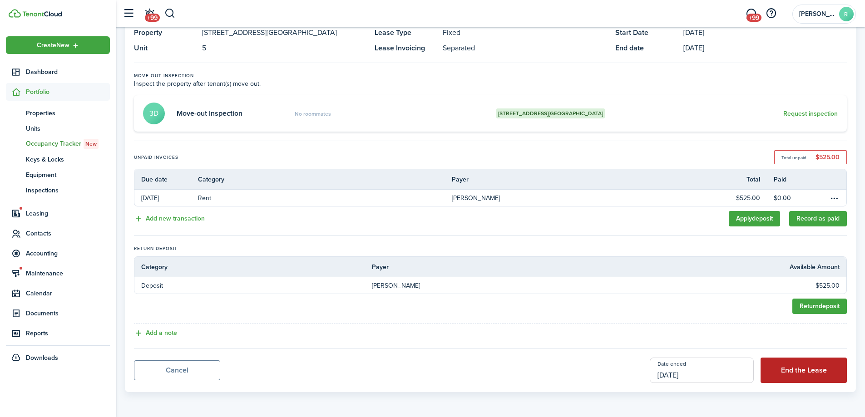
click at [818, 372] on button "End the Lease" at bounding box center [803, 370] width 86 height 25
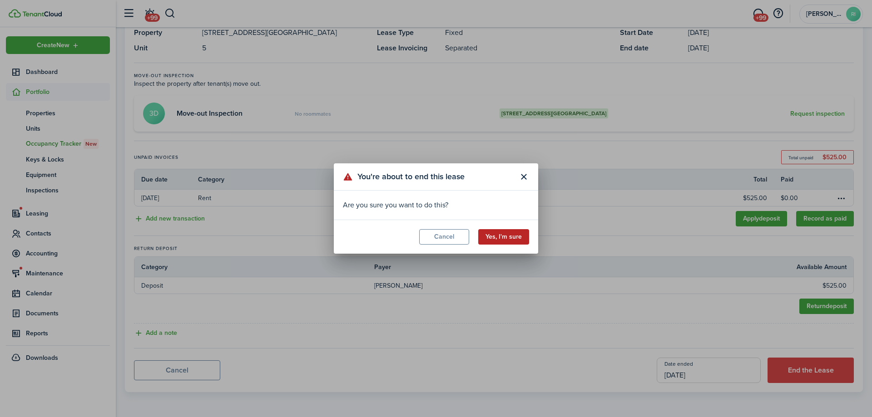
click at [519, 235] on button "Yes, I'm sure" at bounding box center [503, 236] width 51 height 15
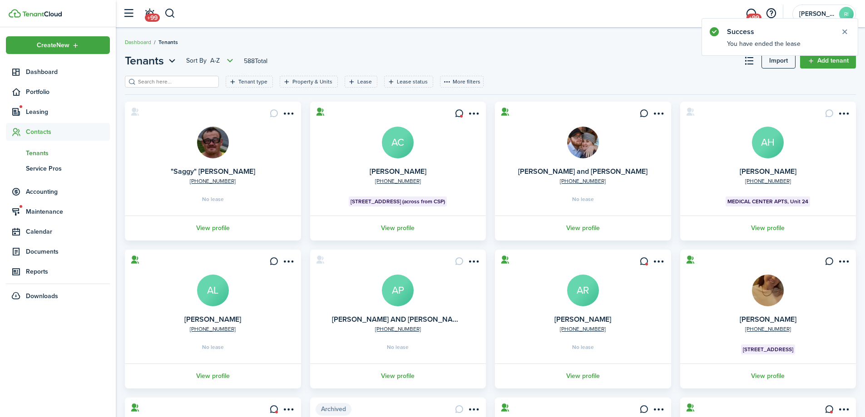
click at [163, 82] on input "search" at bounding box center [176, 82] width 80 height 9
type input "huff"
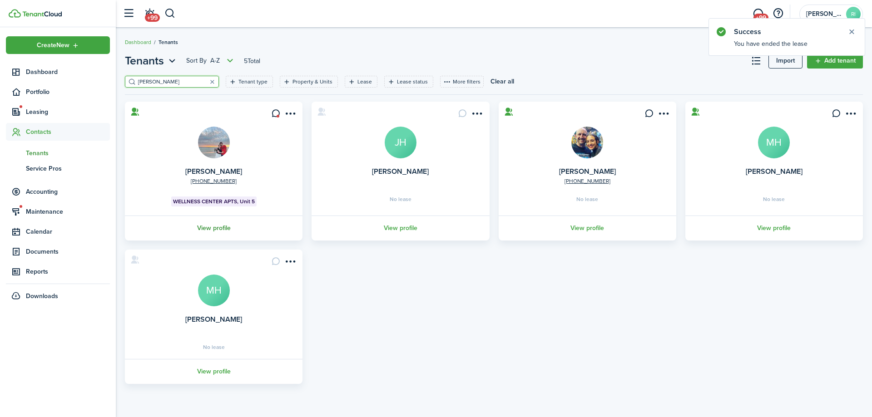
click at [216, 229] on link "View profile" at bounding box center [213, 228] width 180 height 25
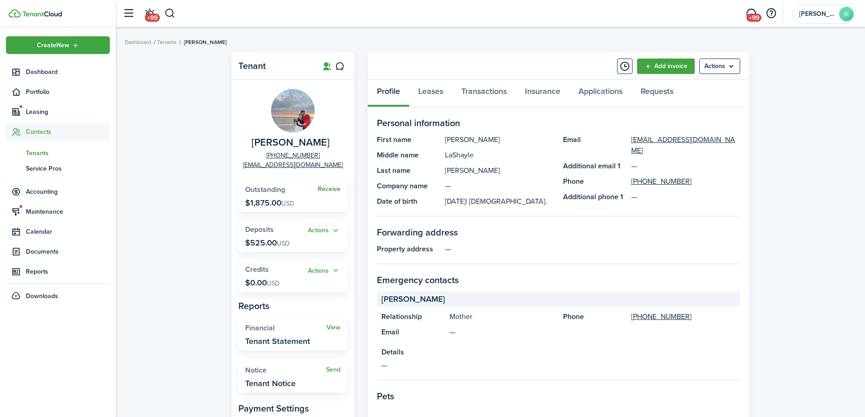
click at [332, 192] on link "Receive" at bounding box center [329, 189] width 23 height 7
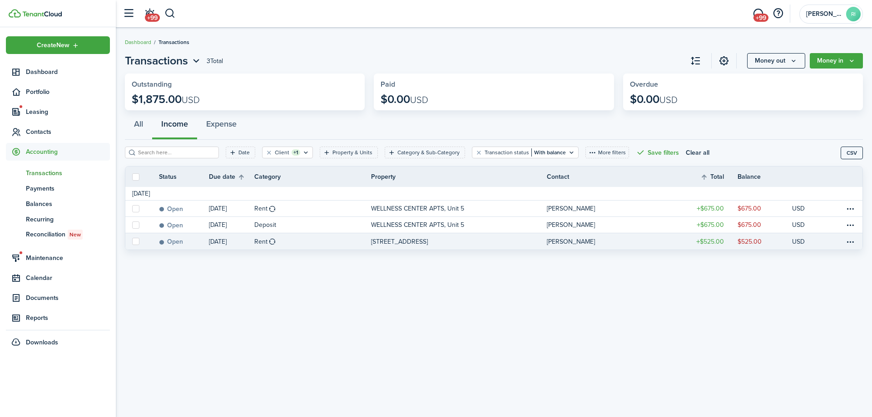
click at [134, 241] on label at bounding box center [135, 241] width 7 height 7
click at [132, 241] on input "checkbox" at bounding box center [132, 241] width 0 height 0
checkbox input "true"
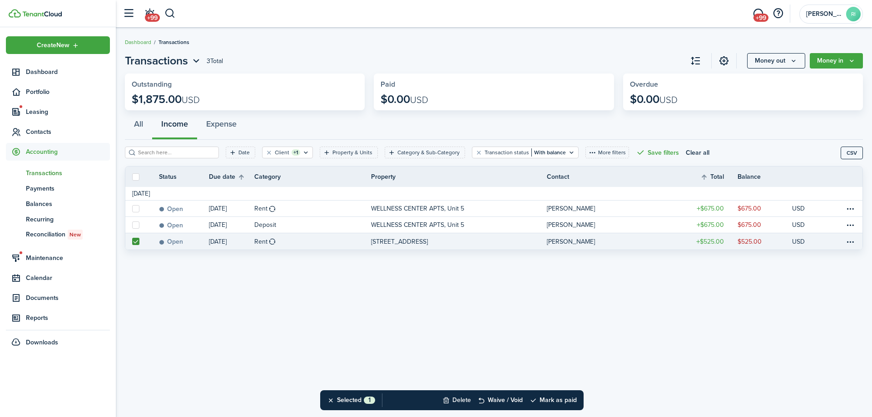
click at [447, 398] on button "Delete" at bounding box center [456, 400] width 29 height 20
click at [556, 404] on button "Confirm" at bounding box center [553, 400] width 36 height 13
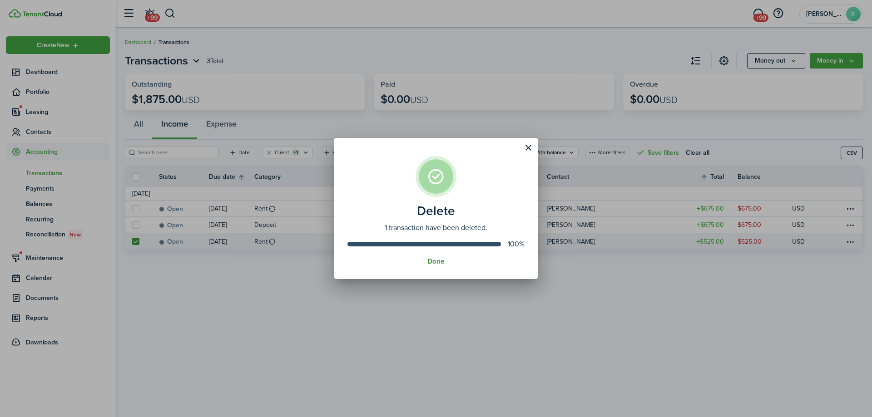
click at [438, 263] on button "Done" at bounding box center [435, 261] width 17 height 8
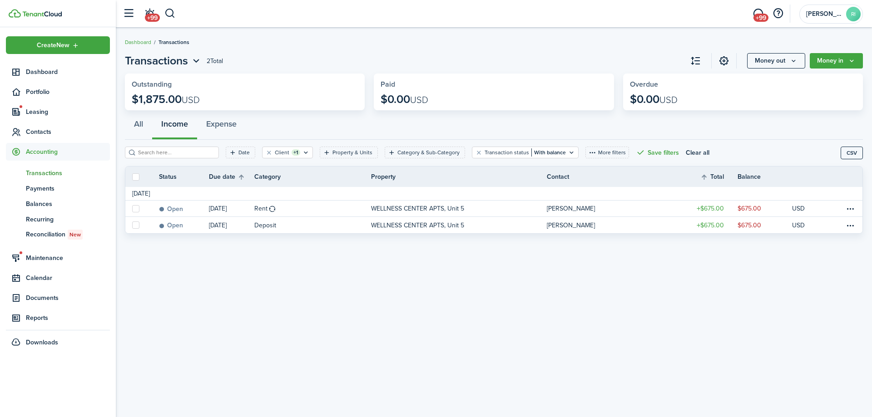
click at [419, 343] on div "Transactions 2 Total Money out Money in Outstanding $1,875.00 USD Paid $0.00 US…" at bounding box center [494, 222] width 756 height 349
